Goal: Check status: Check status

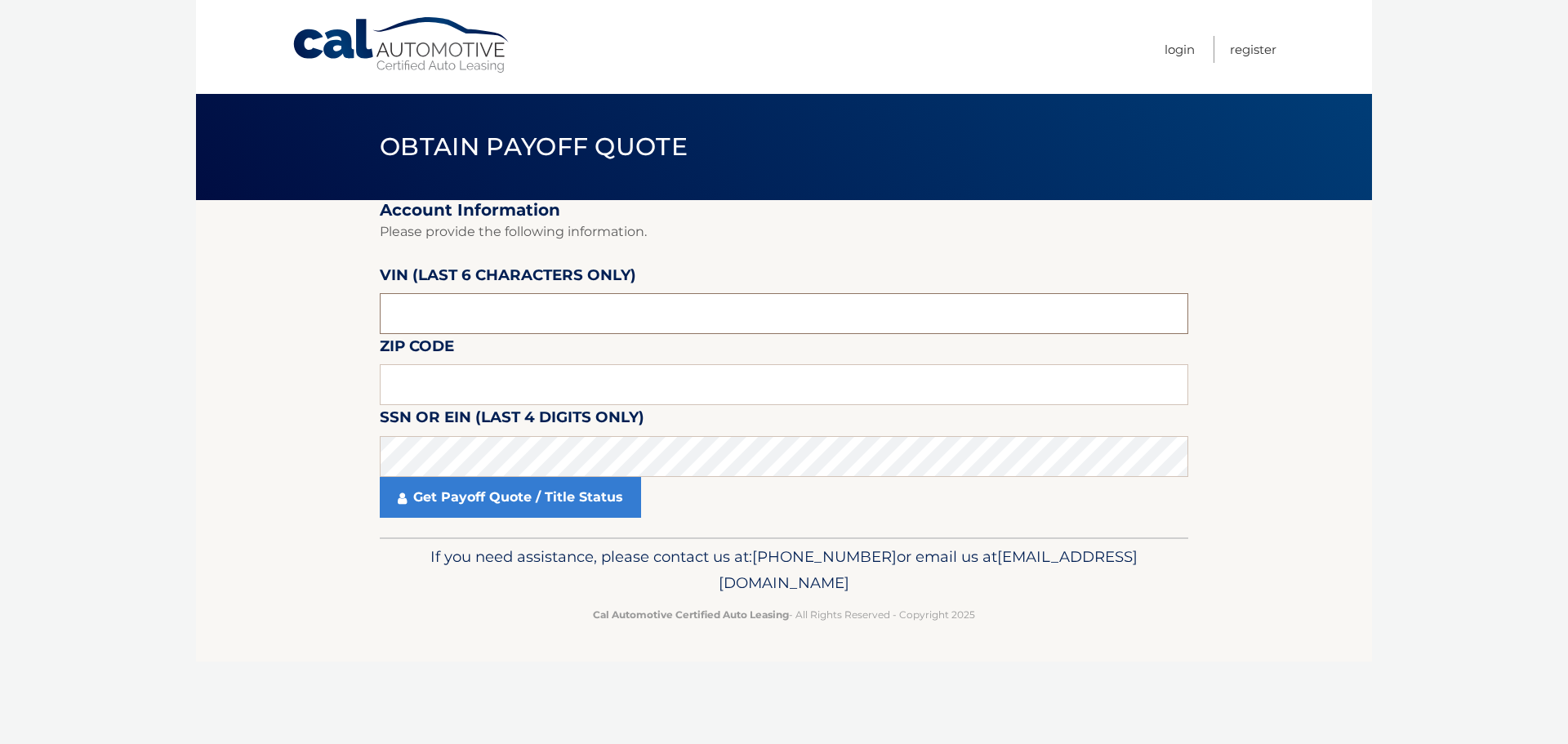
click at [521, 308] on input "text" at bounding box center [784, 313] width 809 height 41
drag, startPoint x: 464, startPoint y: 316, endPoint x: 225, endPoint y: 318, distance: 239.0
click at [225, 318] on section "Account Information Please provide the following information. VIN (last 6 chara…" at bounding box center [784, 369] width 1176 height 338
type input "504108"
click at [439, 386] on input "text" at bounding box center [784, 385] width 809 height 41
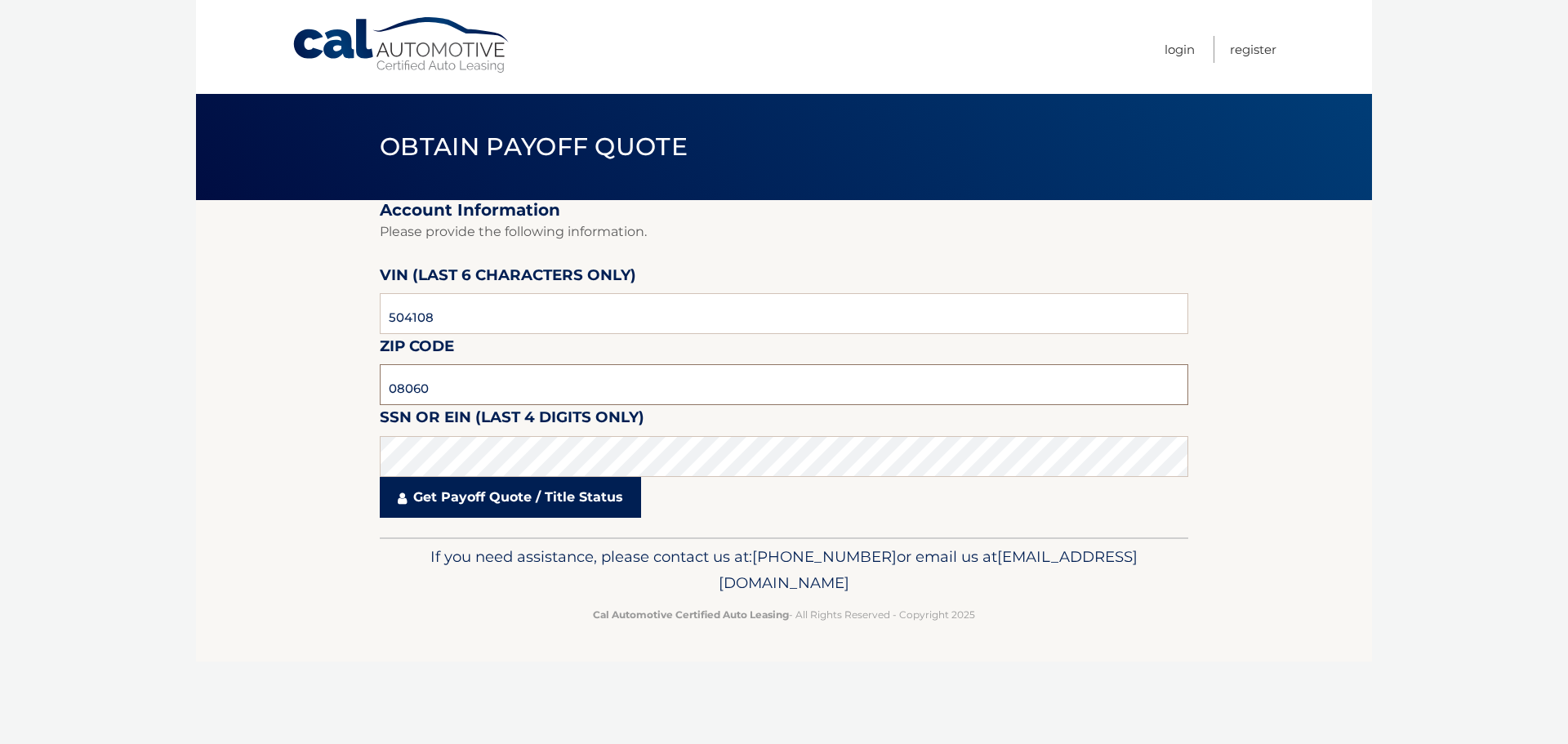
type input "08060"
click at [468, 496] on link "Get Payoff Quote / Title Status" at bounding box center [511, 498] width 262 height 41
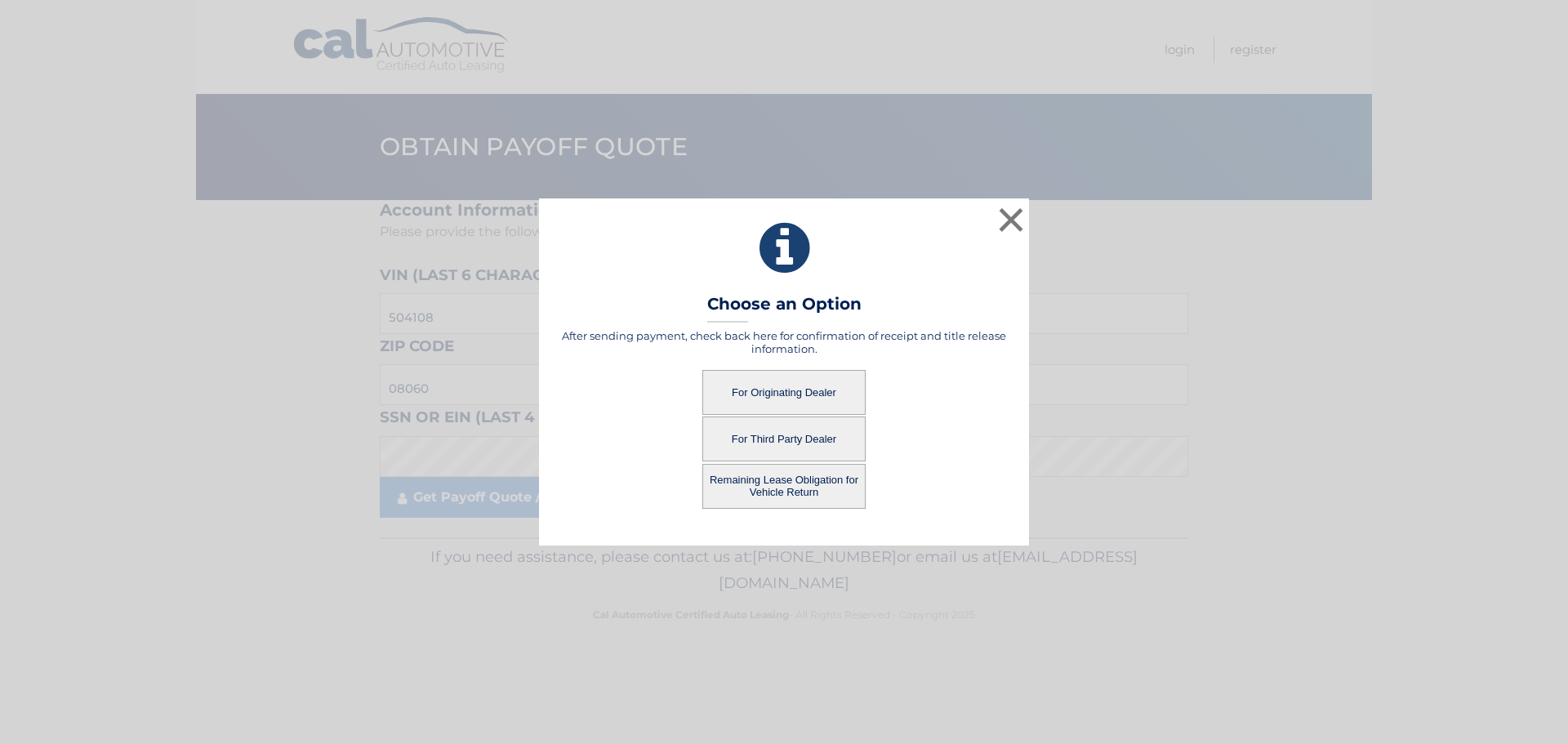
click at [770, 439] on button "For Third Party Dealer" at bounding box center [784, 439] width 163 height 45
click at [777, 436] on button "For Third Party Dealer" at bounding box center [784, 439] width 163 height 45
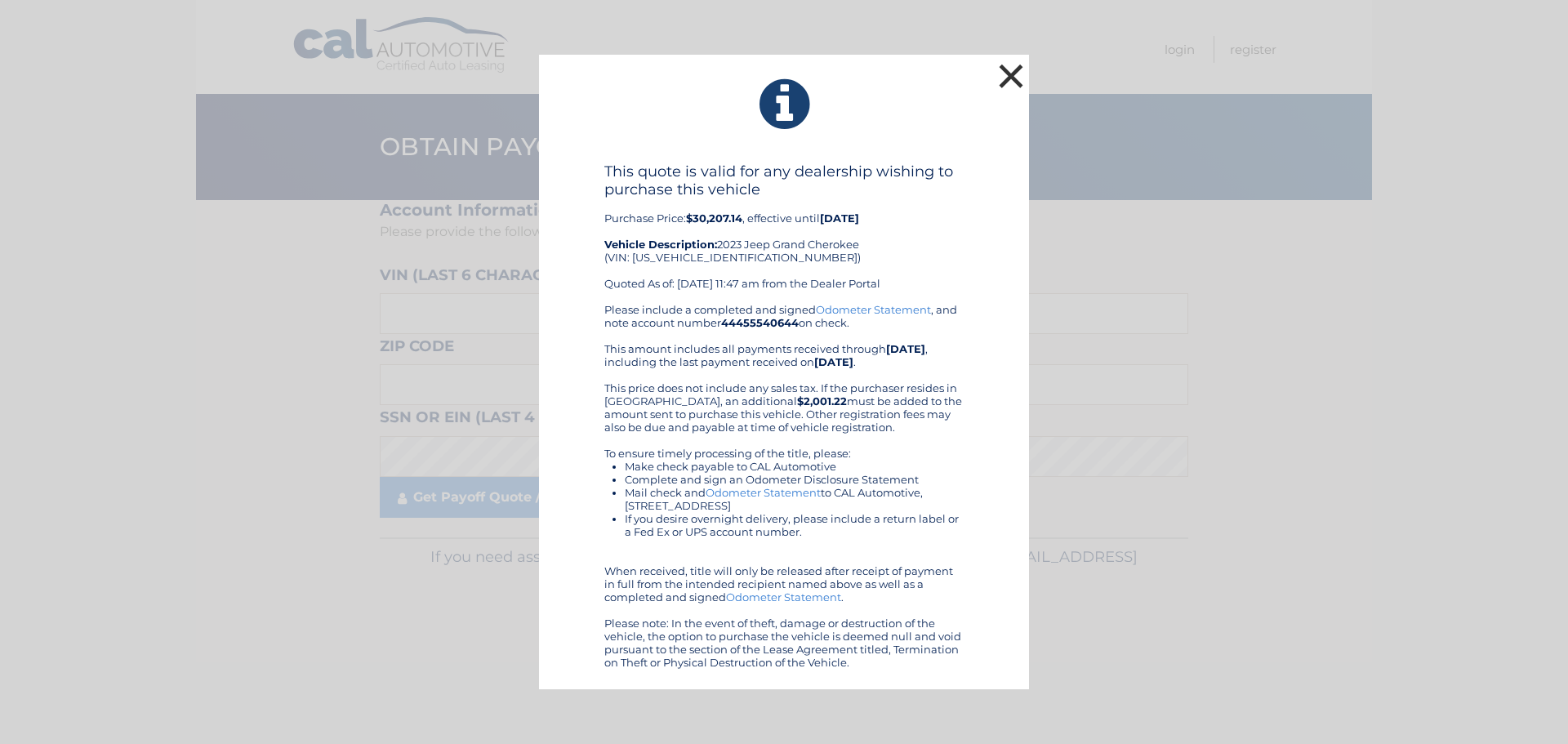
click at [1008, 82] on button "×" at bounding box center [1011, 76] width 33 height 33
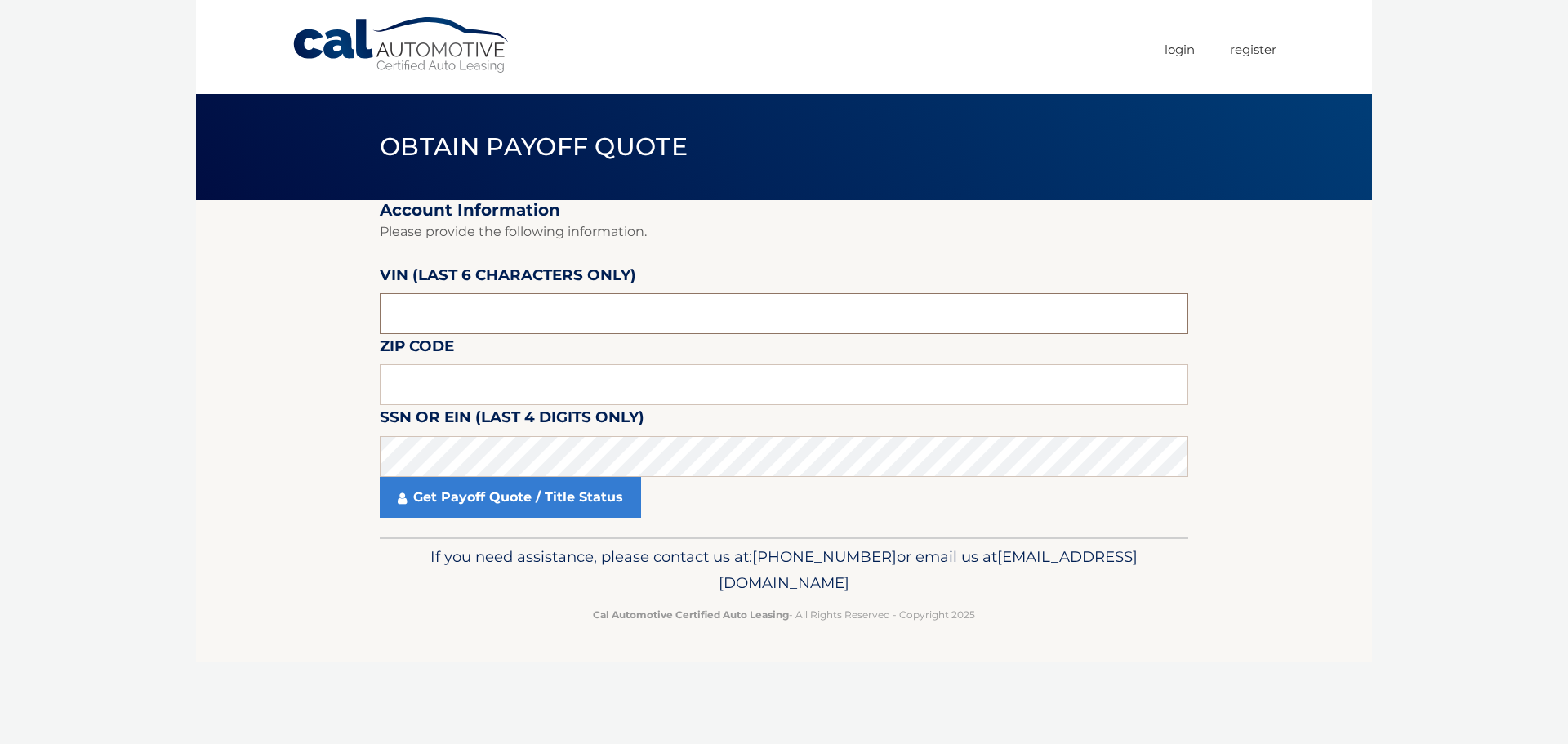
click at [471, 313] on input "text" at bounding box center [784, 313] width 809 height 41
click at [471, 311] on input "text" at bounding box center [784, 313] width 809 height 41
drag, startPoint x: 456, startPoint y: 317, endPoint x: 292, endPoint y: 332, distance: 164.7
click at [324, 329] on section "Account Information Please provide the following information. VIN (last 6 chara…" at bounding box center [784, 369] width 1176 height 338
type input "504108"
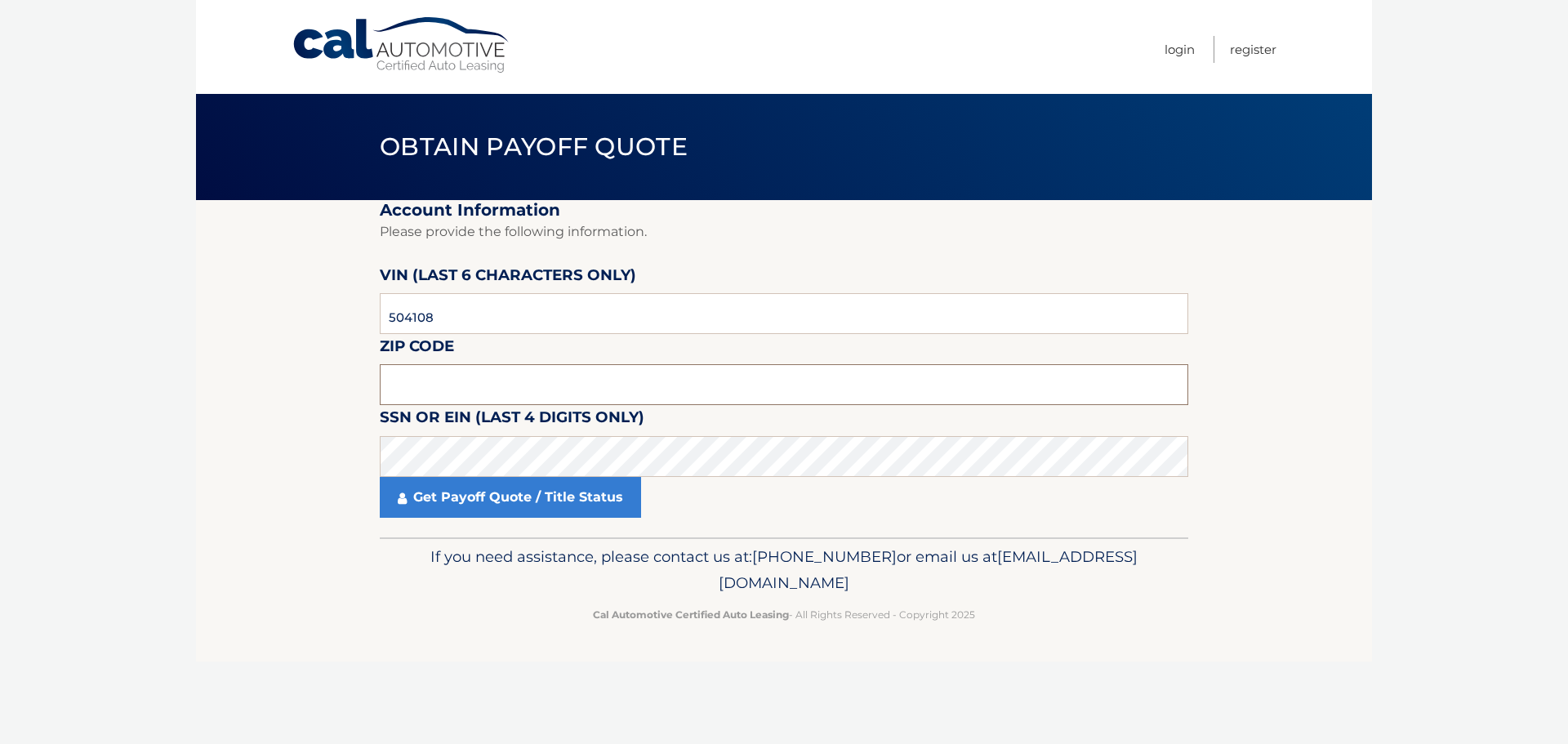
click at [470, 378] on input "text" at bounding box center [784, 385] width 809 height 41
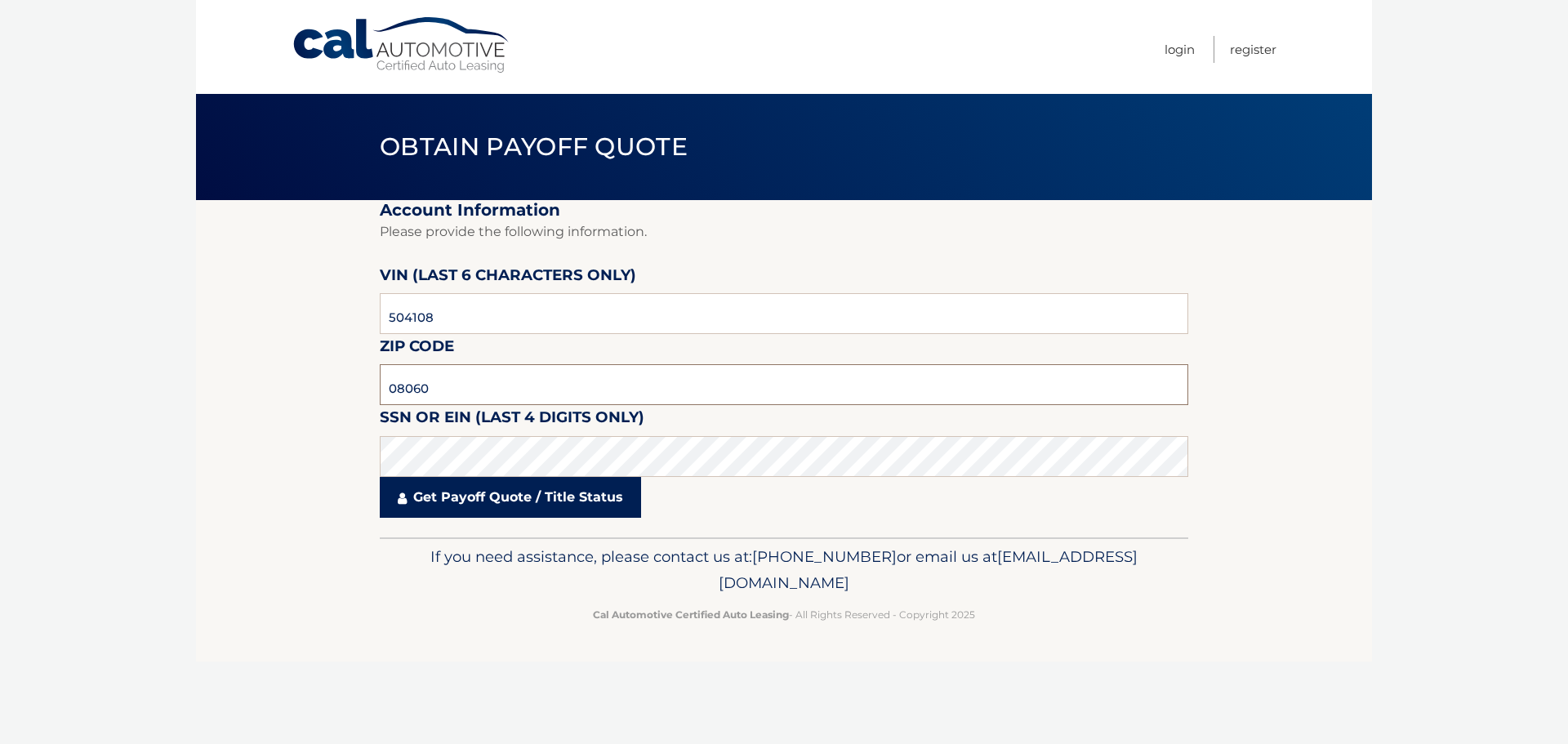
type input "08060"
click at [474, 504] on link "Get Payoff Quote / Title Status" at bounding box center [511, 498] width 262 height 41
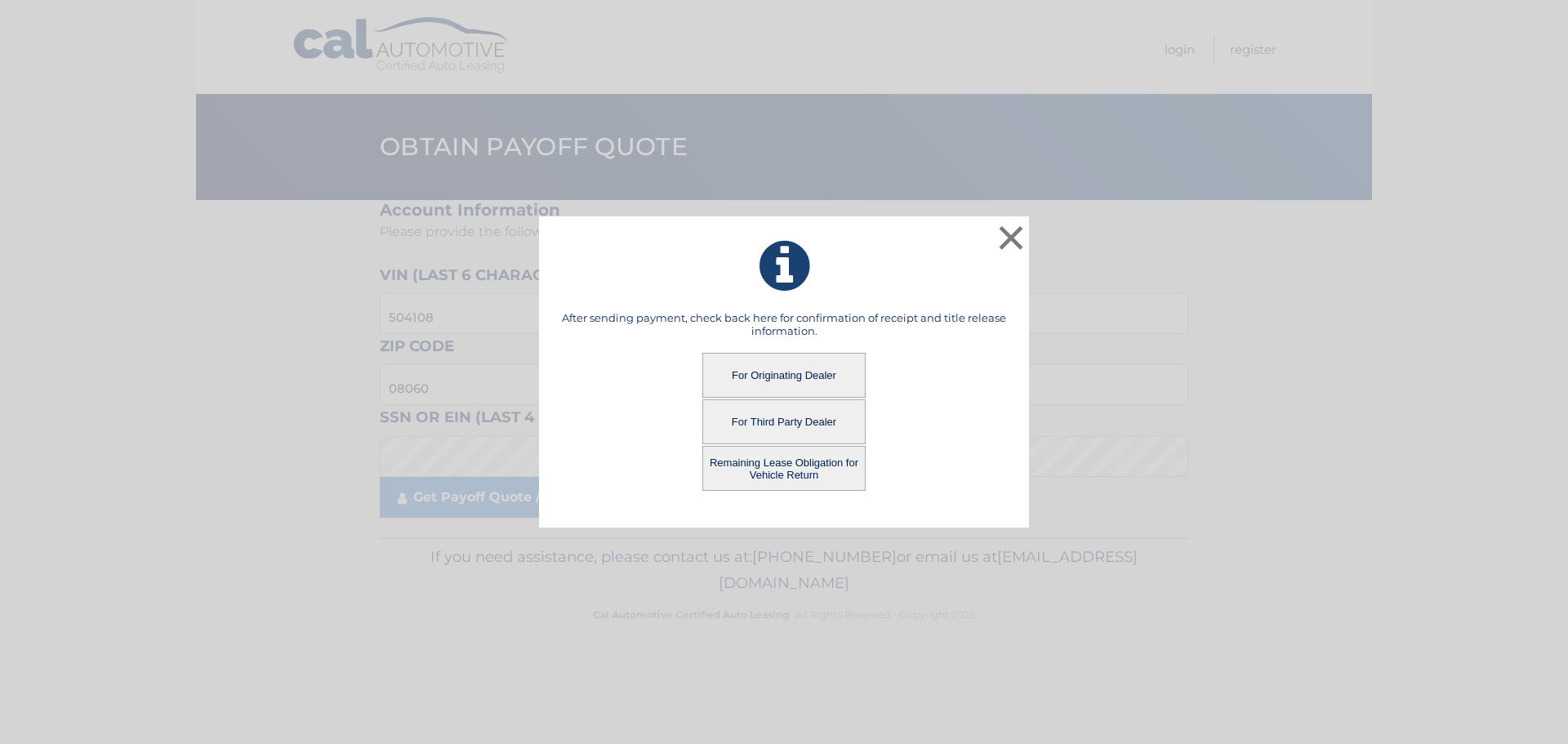
click at [782, 467] on button "Remaining Lease Obligation for Vehicle Return" at bounding box center [784, 469] width 163 height 45
click at [771, 469] on button "Remaining Lease Obligation for Vehicle Return" at bounding box center [784, 469] width 163 height 45
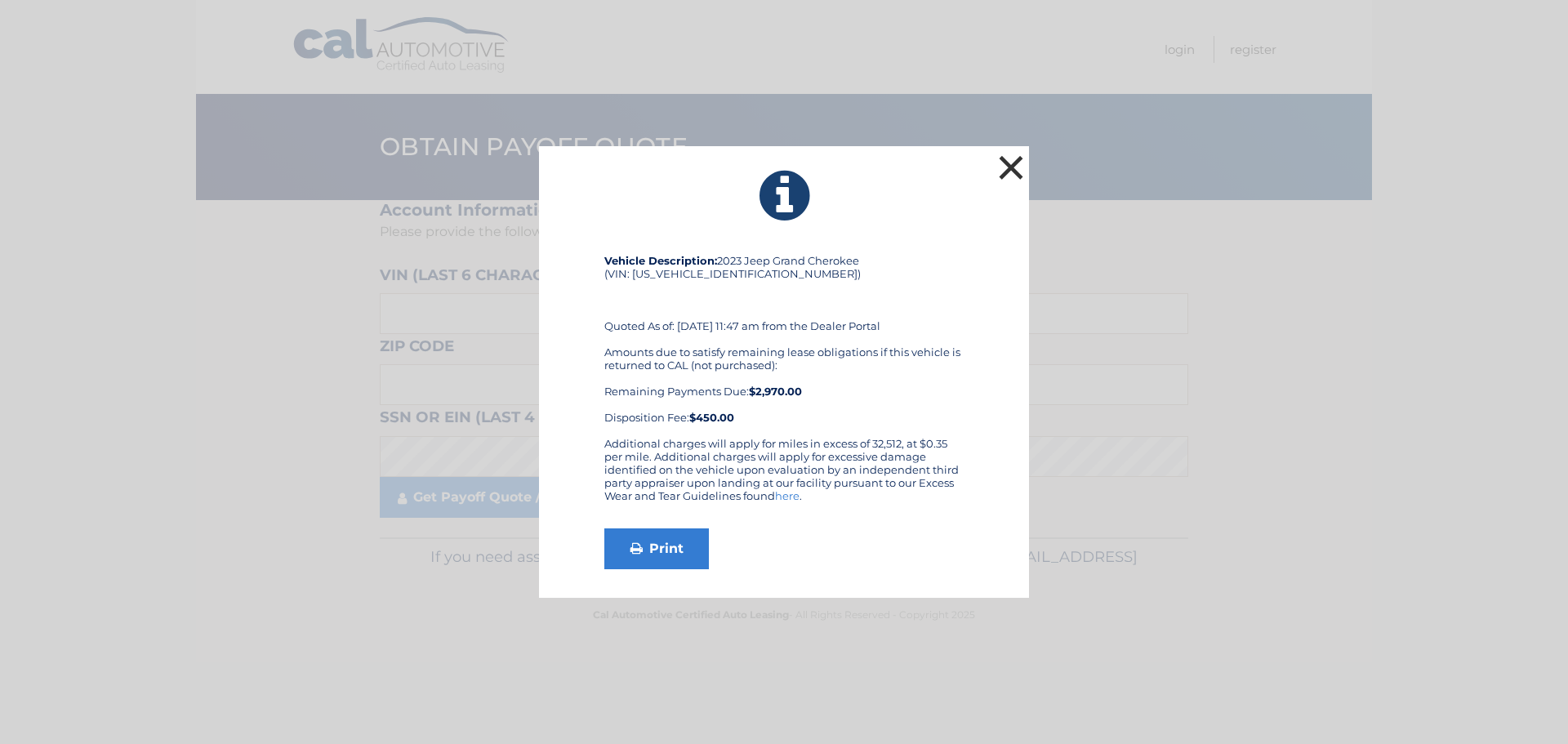
click at [1000, 182] on button "×" at bounding box center [1011, 168] width 33 height 33
